Goal: Task Accomplishment & Management: Complete application form

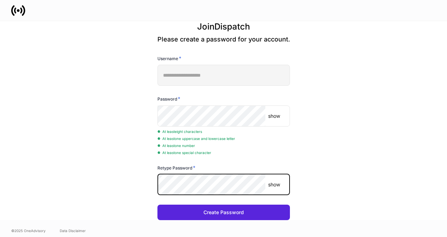
click at [158, 205] on button "Create Password" at bounding box center [224, 212] width 133 height 15
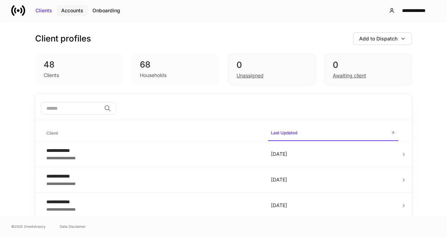
click at [70, 13] on div "Accounts" at bounding box center [72, 10] width 22 height 7
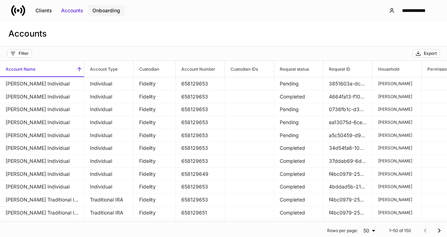
click at [101, 9] on div "Onboarding" at bounding box center [106, 10] width 28 height 7
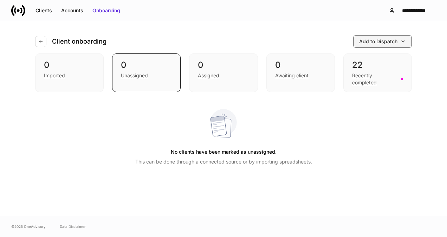
click at [403, 46] on button "Add to Dispatch" at bounding box center [382, 41] width 59 height 13
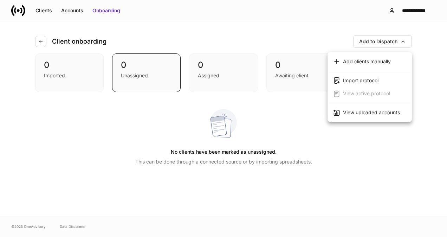
click at [174, 19] on div at bounding box center [223, 118] width 447 height 237
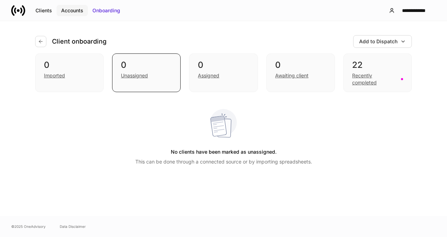
click at [70, 7] on div "Accounts" at bounding box center [72, 10] width 22 height 7
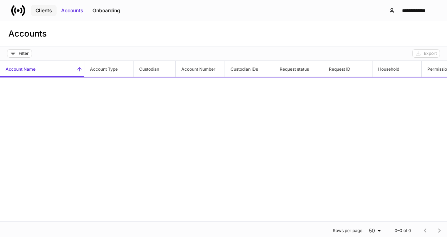
click at [46, 9] on div "Clients" at bounding box center [44, 10] width 17 height 7
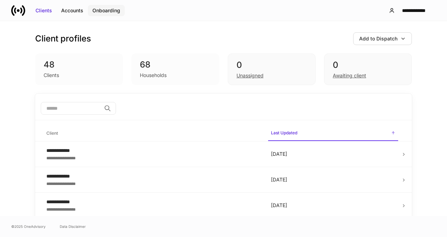
click at [101, 13] on div "Onboarding" at bounding box center [106, 10] width 28 height 7
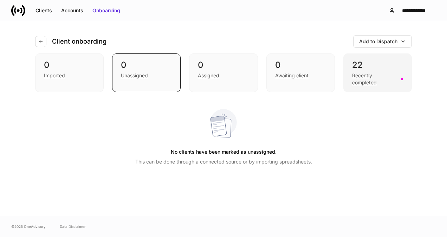
click at [357, 63] on div "22" at bounding box center [377, 64] width 51 height 11
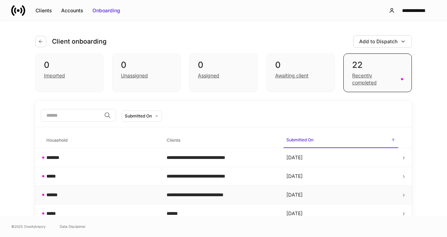
click at [57, 198] on td "******" at bounding box center [101, 195] width 120 height 19
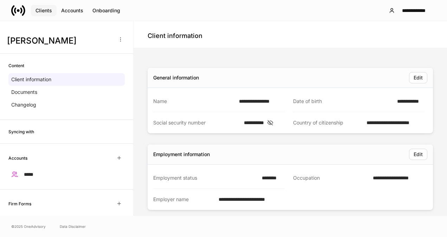
click at [42, 10] on div "Clients" at bounding box center [44, 10] width 17 height 7
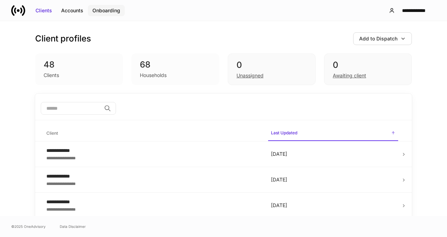
click at [106, 11] on div "Onboarding" at bounding box center [106, 10] width 28 height 7
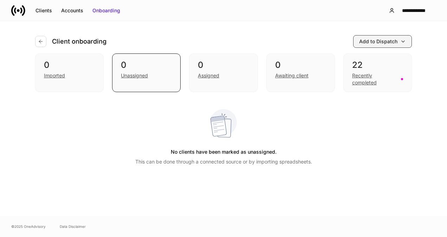
click at [403, 45] on div "Add to Dispatch" at bounding box center [382, 41] width 47 height 7
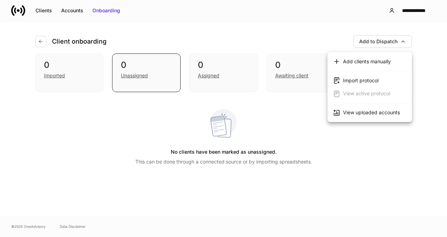
click at [292, 34] on div at bounding box center [223, 118] width 447 height 237
